Goal: Register for event/course

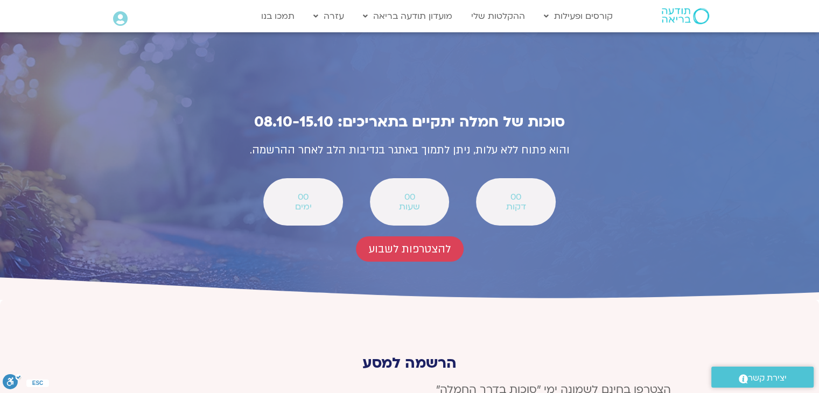
scroll to position [3789, 0]
click at [414, 243] on span "להצטרפות לשבוע" at bounding box center [410, 249] width 82 height 12
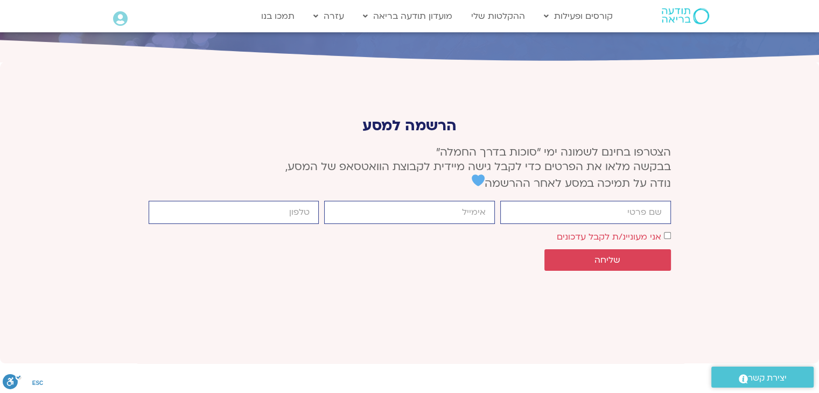
scroll to position [4027, 0]
click at [566, 200] on input "firstname" at bounding box center [585, 211] width 171 height 23
type input "אח'לאס מולא"
click at [447, 200] on input "email" at bounding box center [409, 211] width 171 height 23
type input "akhlas_mulla@walla.com"
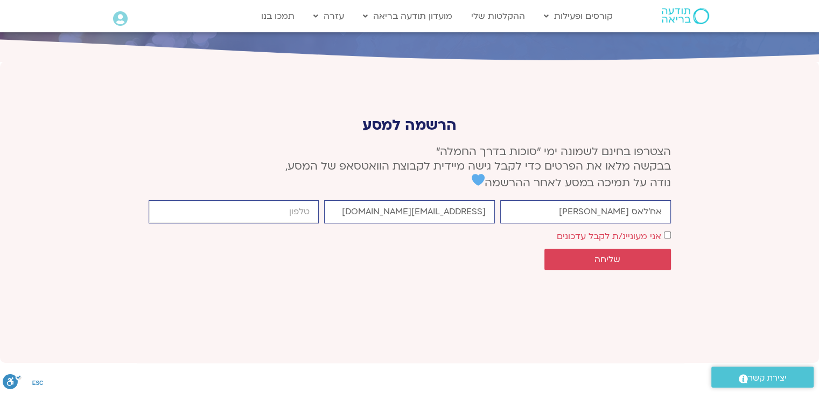
click at [262, 200] on input "cellphone" at bounding box center [234, 211] width 171 height 23
type input "0503005853"
click at [669, 200] on div "firstname אח'לאס מולא email akhlas_mulla@walla.com cellphone 0503005853 אישור ד…" at bounding box center [410, 237] width 528 height 75
click at [601, 255] on span "שליחה" at bounding box center [608, 260] width 26 height 10
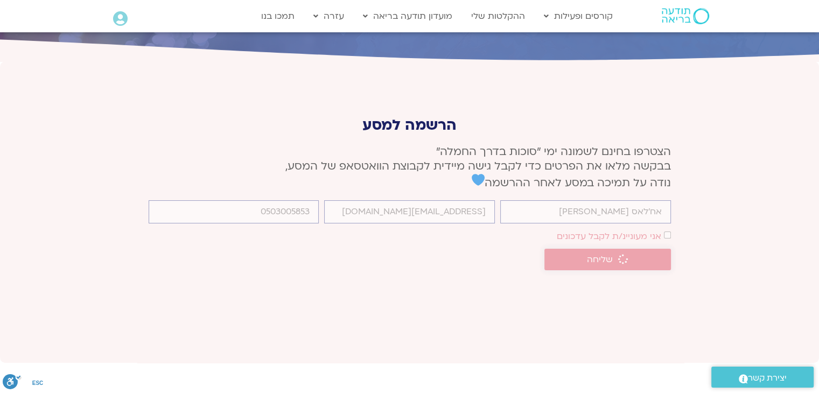
scroll to position [4020, 0]
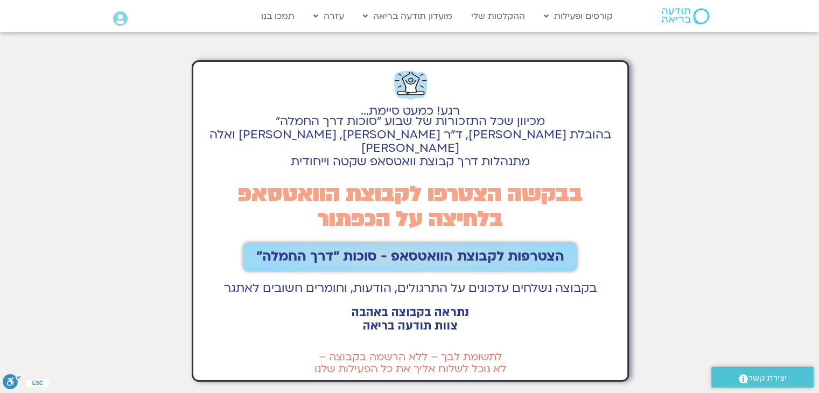
click at [438, 249] on span "הצטרפות לקבוצת הוואטסאפ - סוכות ״דרך החמלה״" at bounding box center [410, 256] width 308 height 15
